Goal: Transaction & Acquisition: Book appointment/travel/reservation

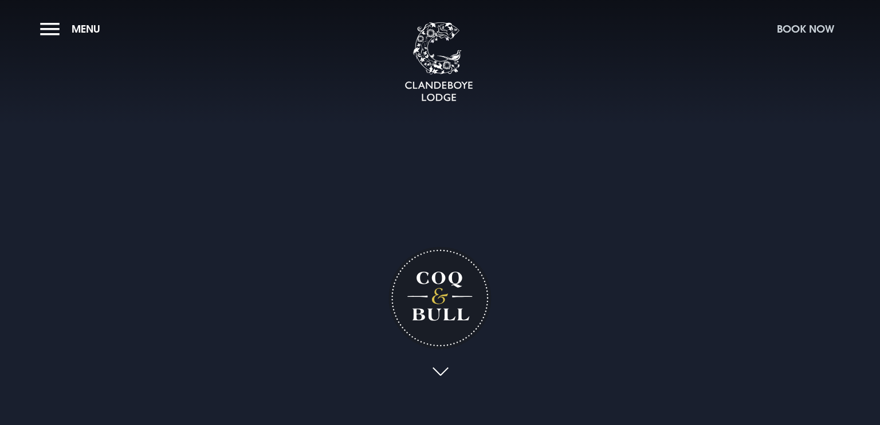
click at [796, 24] on button "Book Now" at bounding box center [805, 29] width 69 height 25
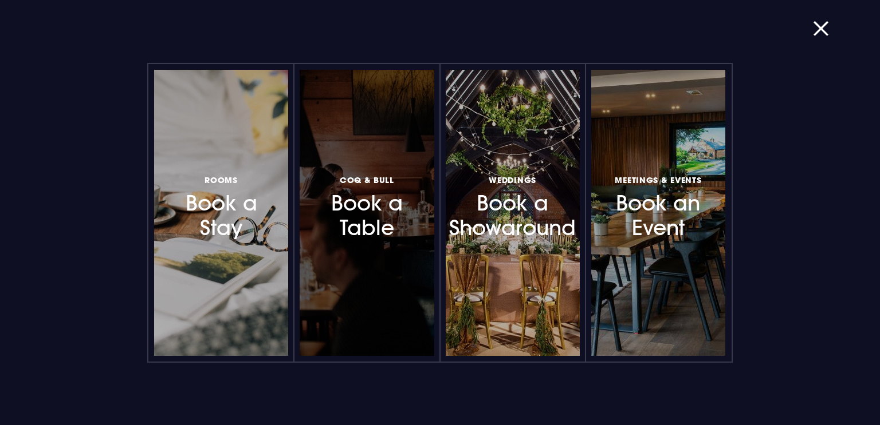
click at [346, 202] on h3 "Coq & Bull Book a Table" at bounding box center [367, 207] width 100 height 68
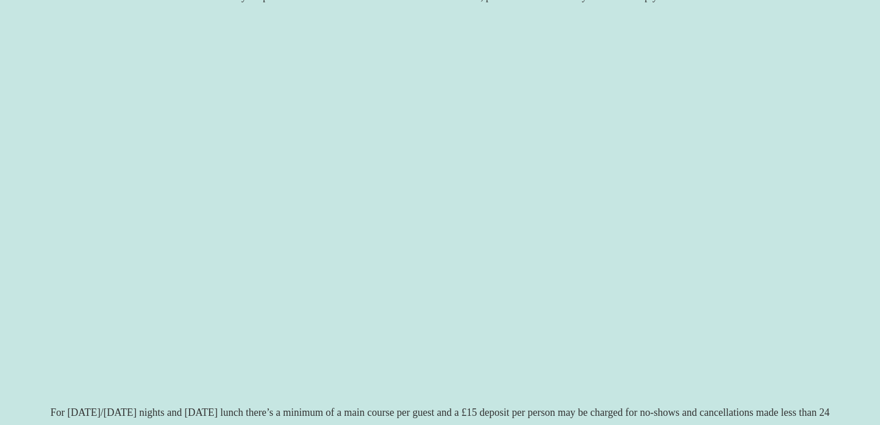
scroll to position [229, 0]
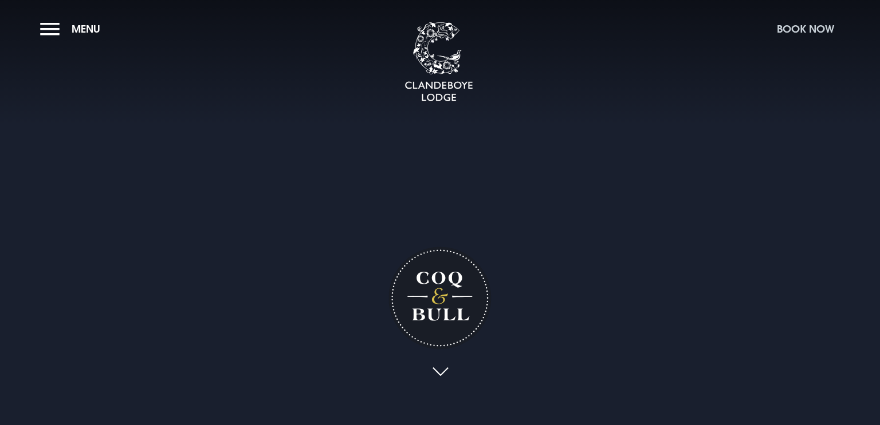
click at [819, 24] on button "Book Now" at bounding box center [805, 29] width 69 height 25
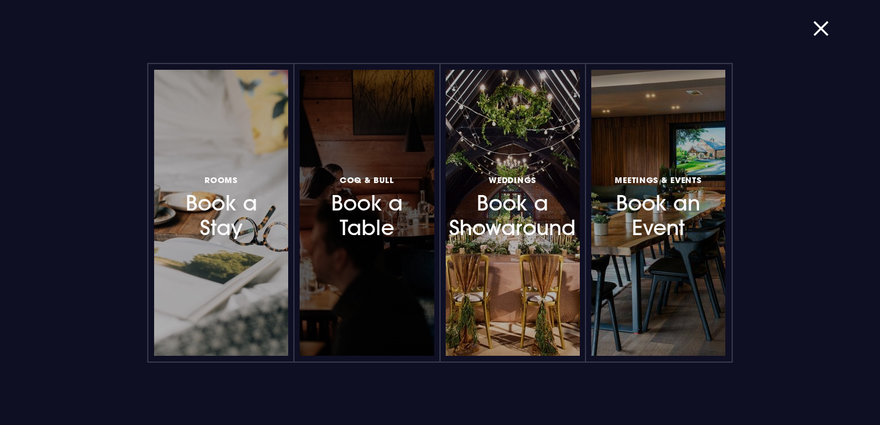
click at [403, 219] on h3 "Coq & Bull Book a Table" at bounding box center [367, 207] width 100 height 68
